Goal: Navigation & Orientation: Go to known website

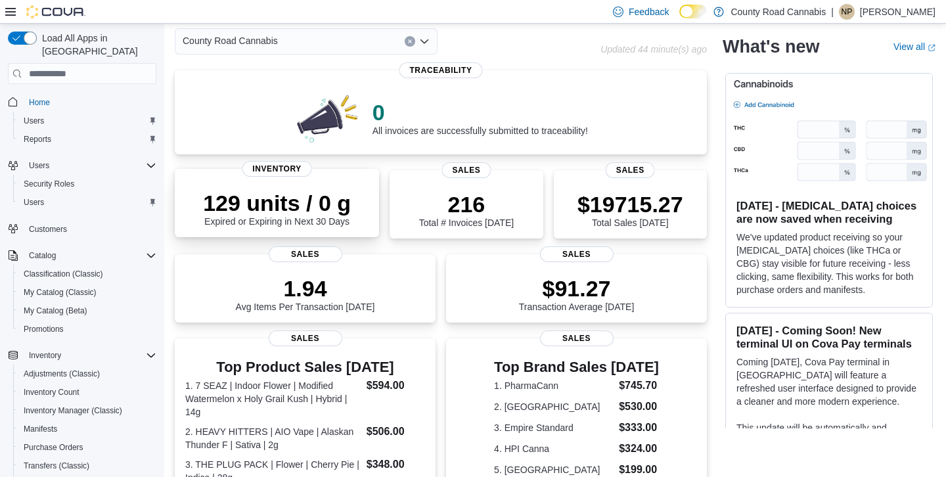
scroll to position [116, 0]
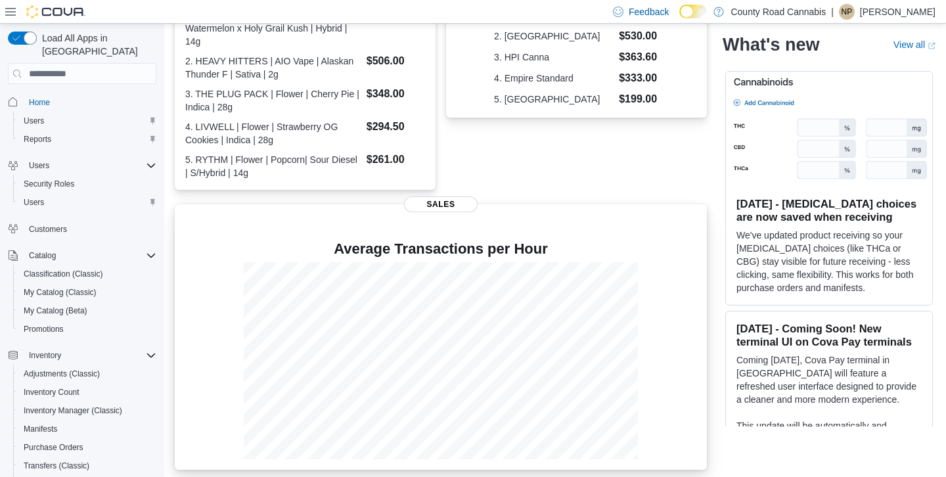
scroll to position [428, 0]
